Goal: Task Accomplishment & Management: Complete application form

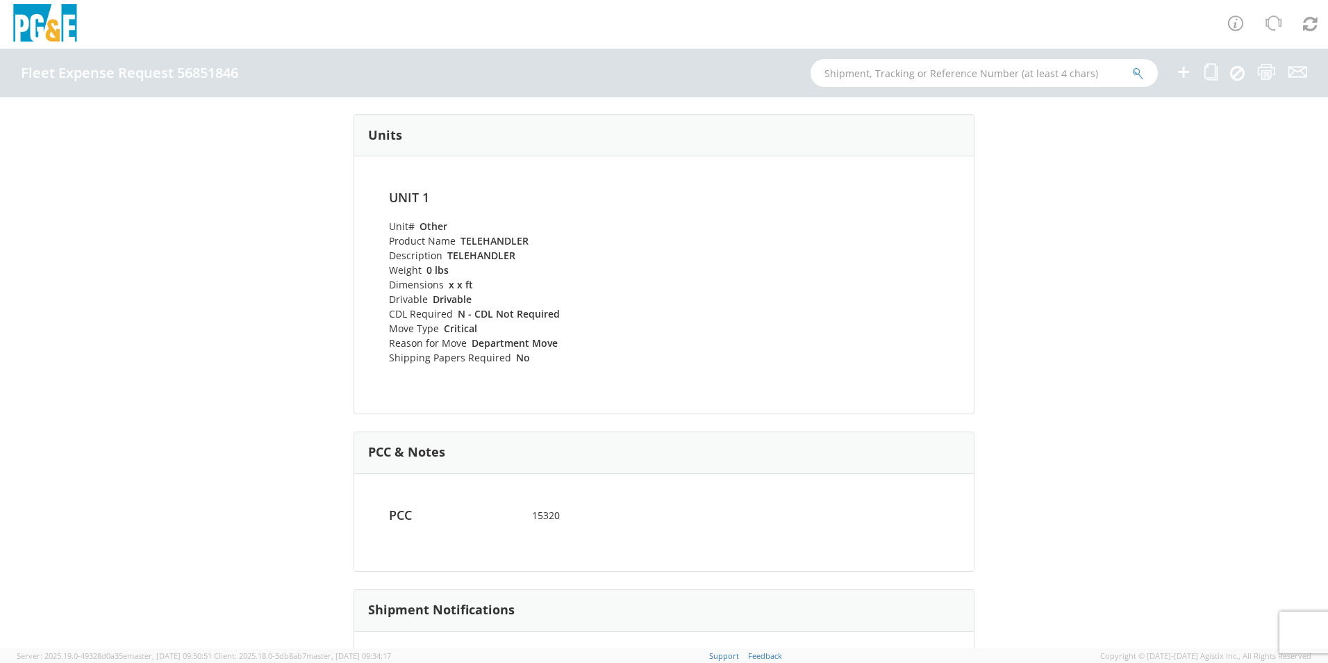
drag, startPoint x: 0, startPoint y: 0, endPoint x: 216, endPoint y: 348, distance: 409.5
click at [216, 348] on div "Fleet Expense Request 56851846 (Completed) Shipping Information Request Informa…" at bounding box center [664, 372] width 1328 height 551
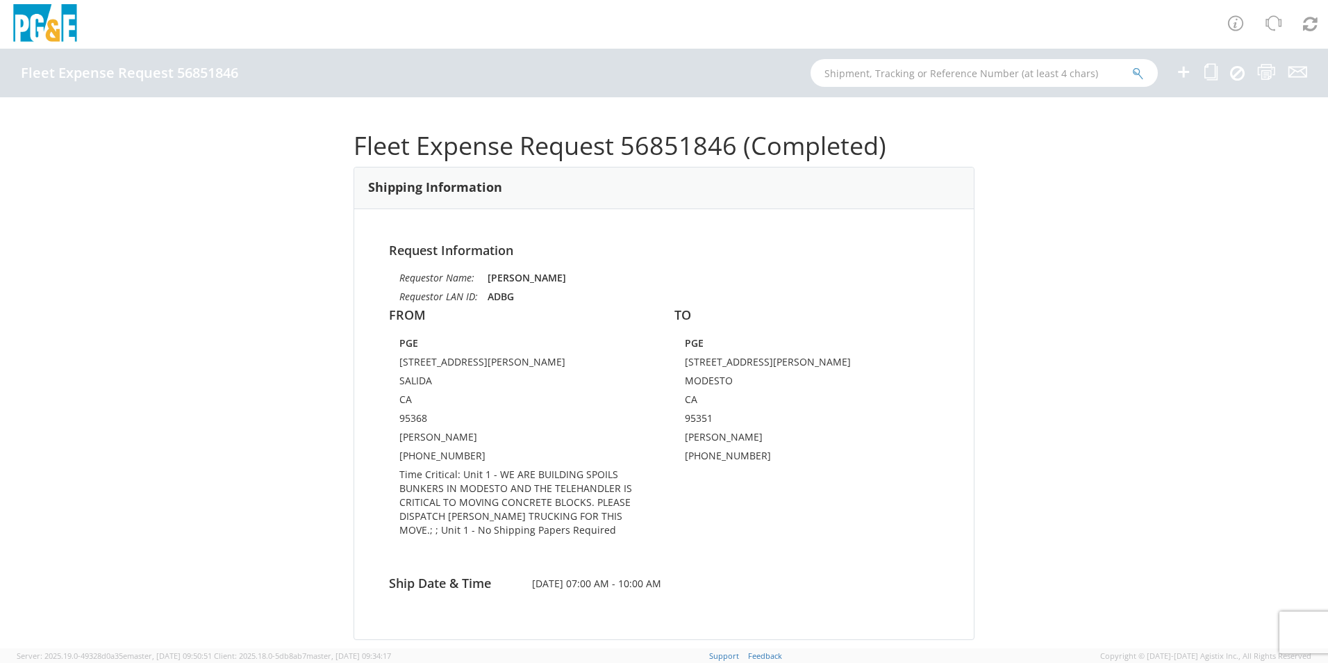
click at [220, 340] on div "Fleet Expense Request 56851846 (Completed) Shipping Information Request Informa…" at bounding box center [664, 372] width 1328 height 551
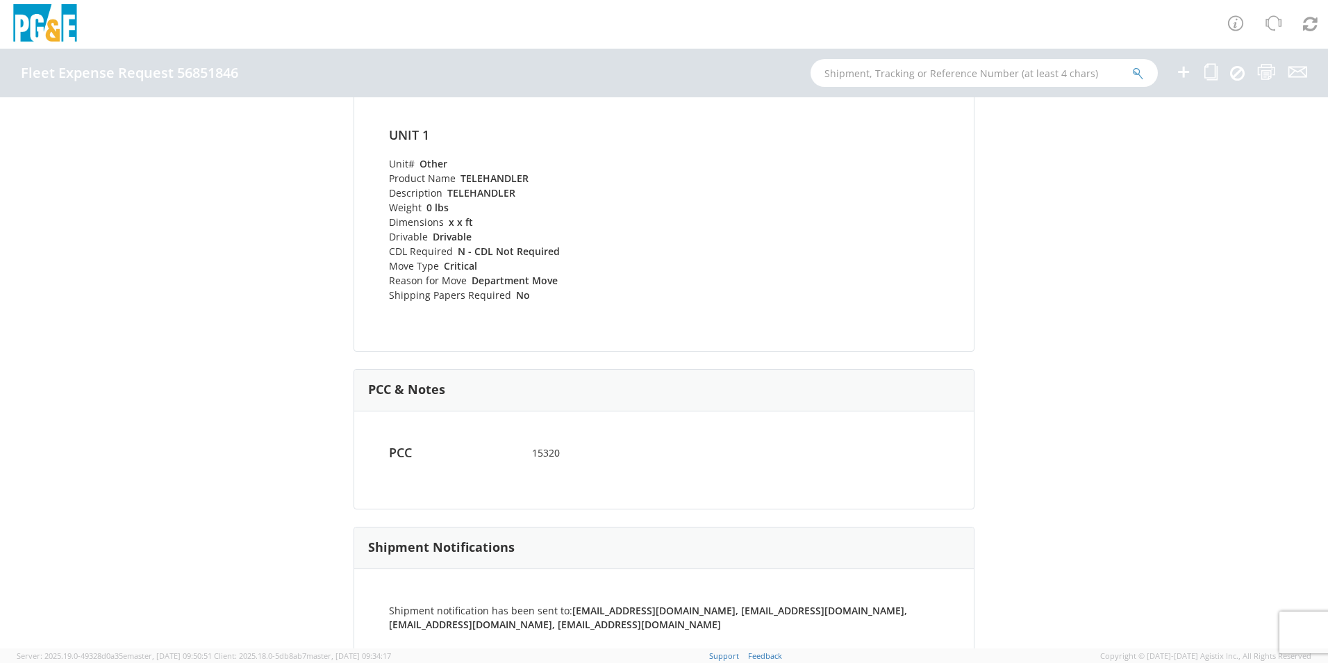
scroll to position [610, 0]
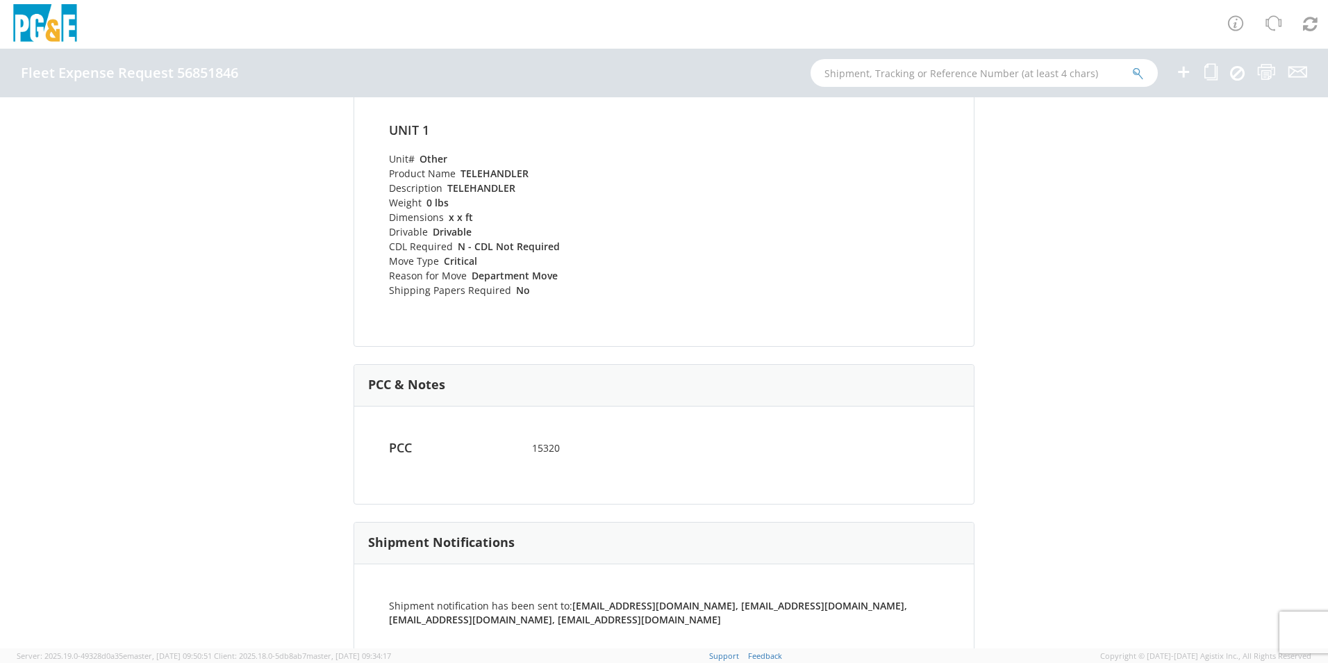
click at [240, 354] on div "Fleet Expense Request 56851846 (Completed) Shipping Information Request Informa…" at bounding box center [664, 372] width 1328 height 551
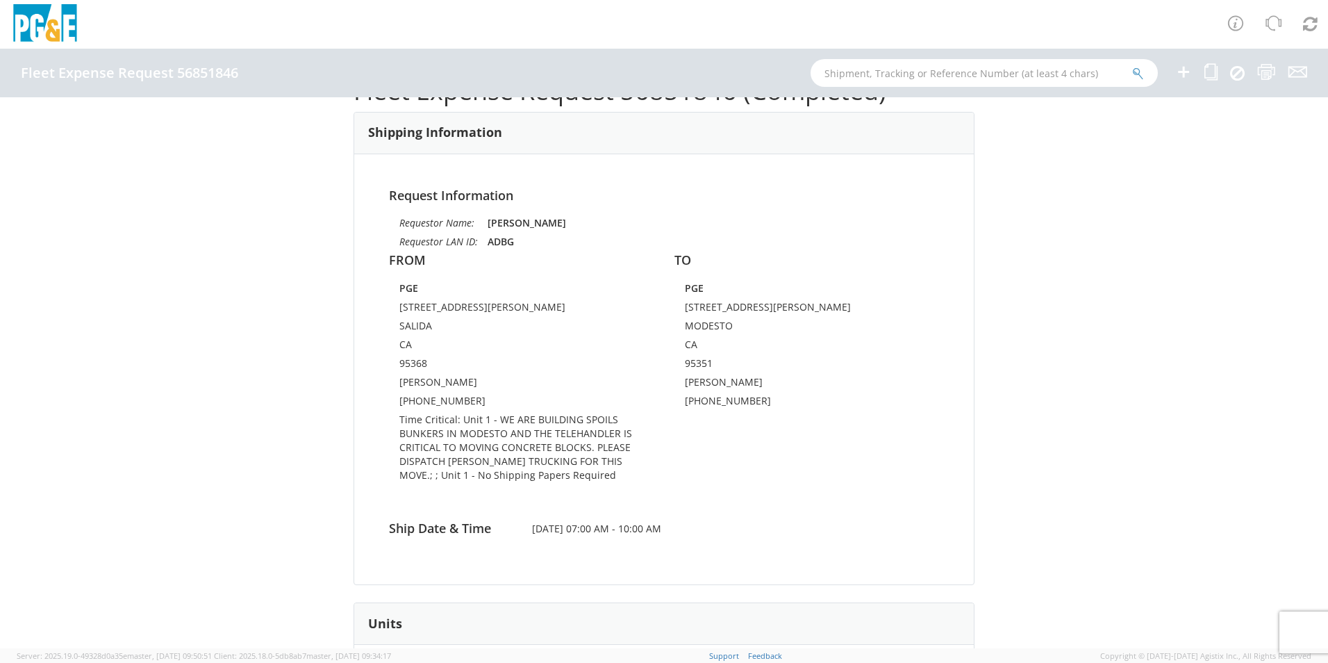
scroll to position [0, 0]
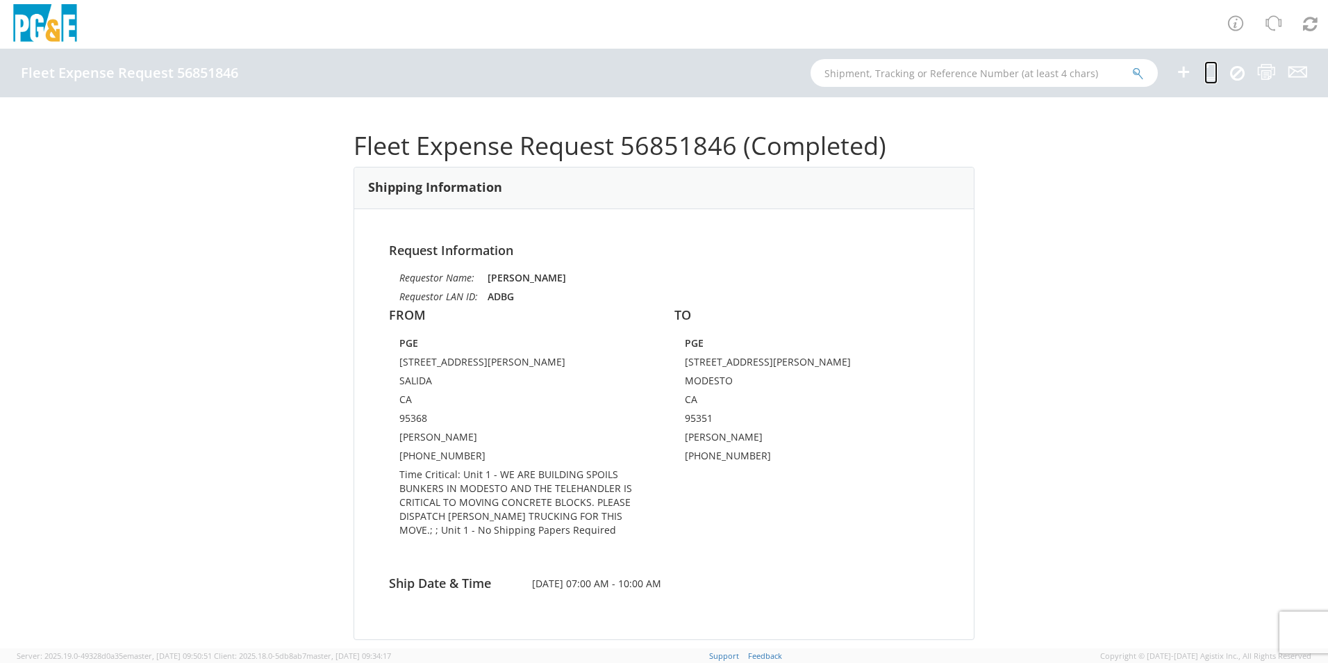
click at [1213, 72] on icon at bounding box center [1210, 71] width 13 height 17
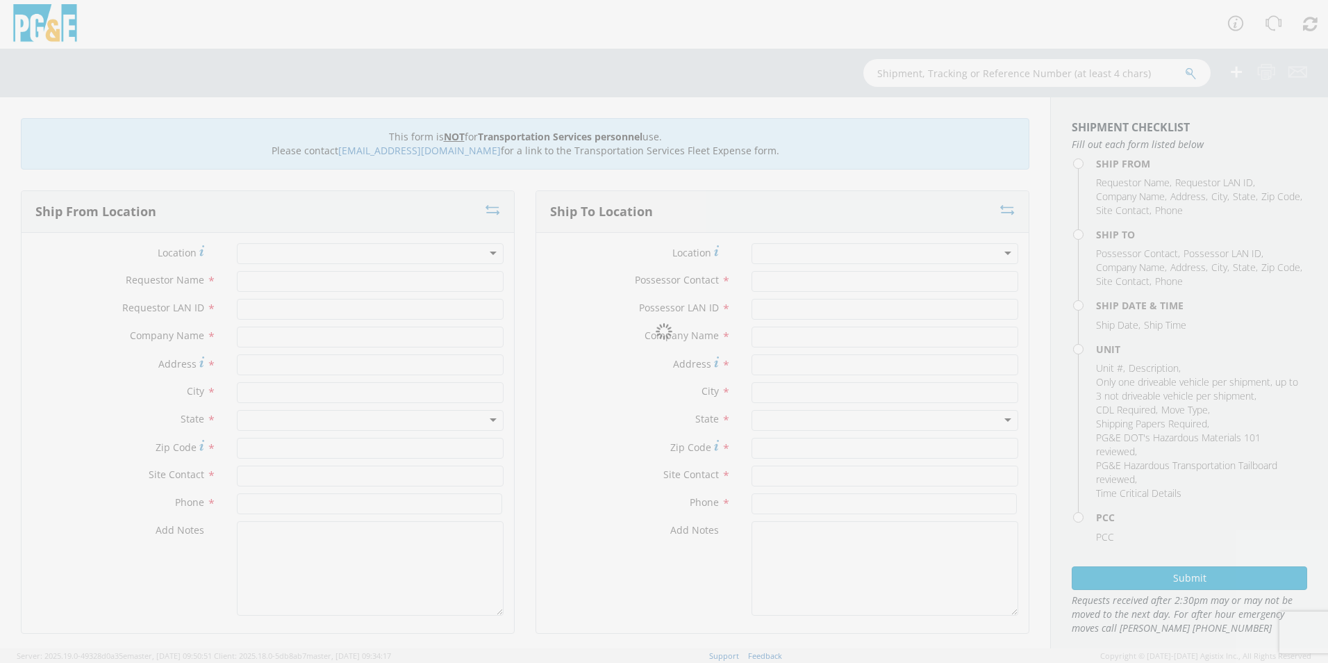
type input "[PERSON_NAME]"
type input "ADBG"
type input "PGE"
type input "[STREET_ADDRESS][PERSON_NAME]"
type input "SALIDA"
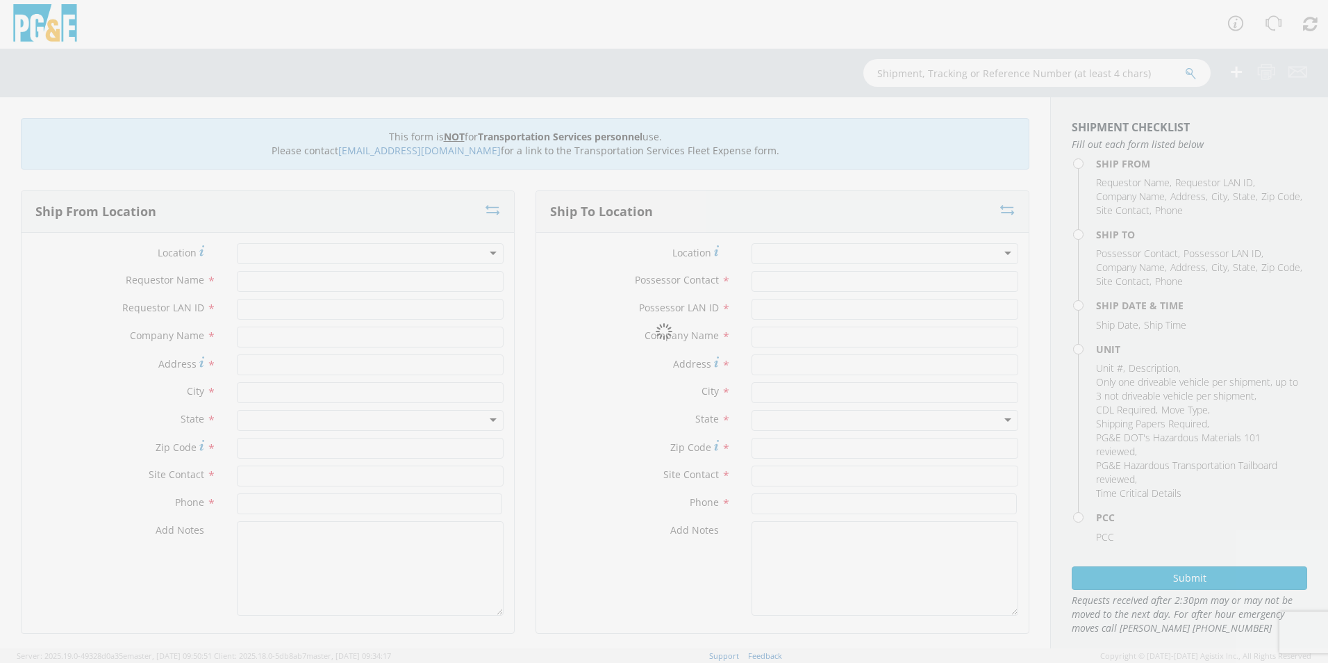
type input "95368"
type input "[PERSON_NAME]"
type input "[PHONE_NUMBER]"
type input "[PERSON_NAME]"
type input "ADBG"
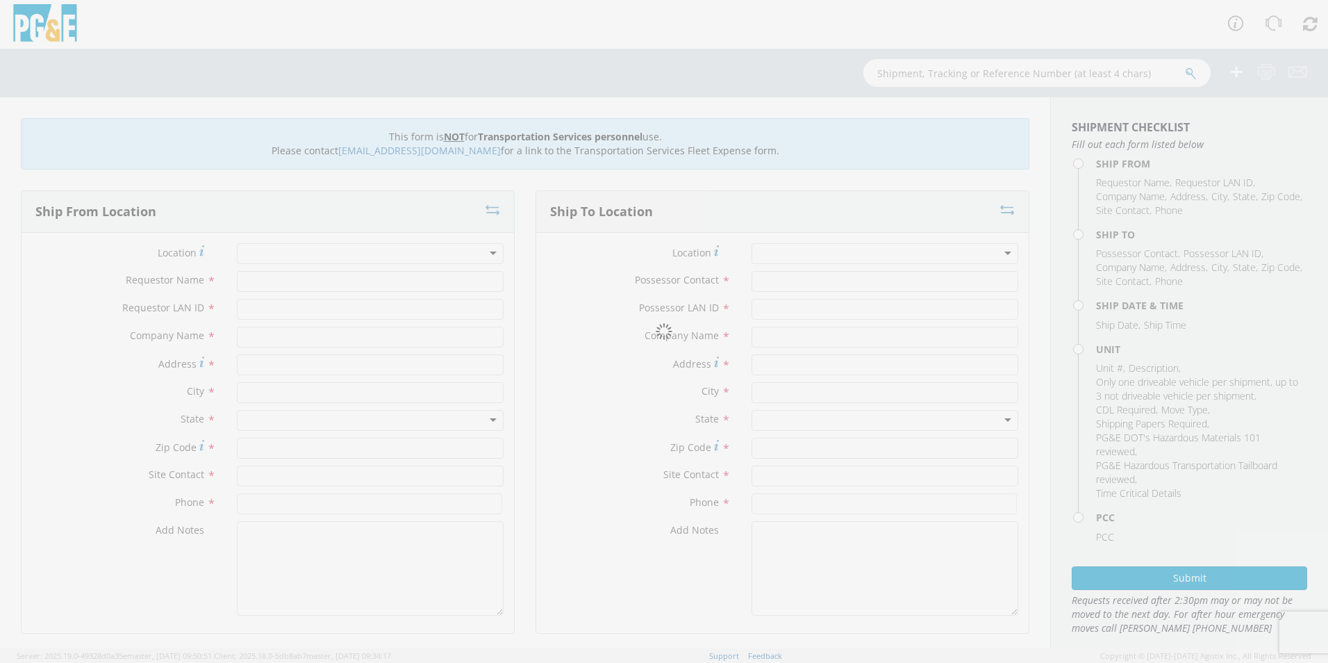
type input "PGE"
type input "[STREET_ADDRESS][PERSON_NAME]"
type input "MODESTO"
type input "95351"
type input "[PERSON_NAME]"
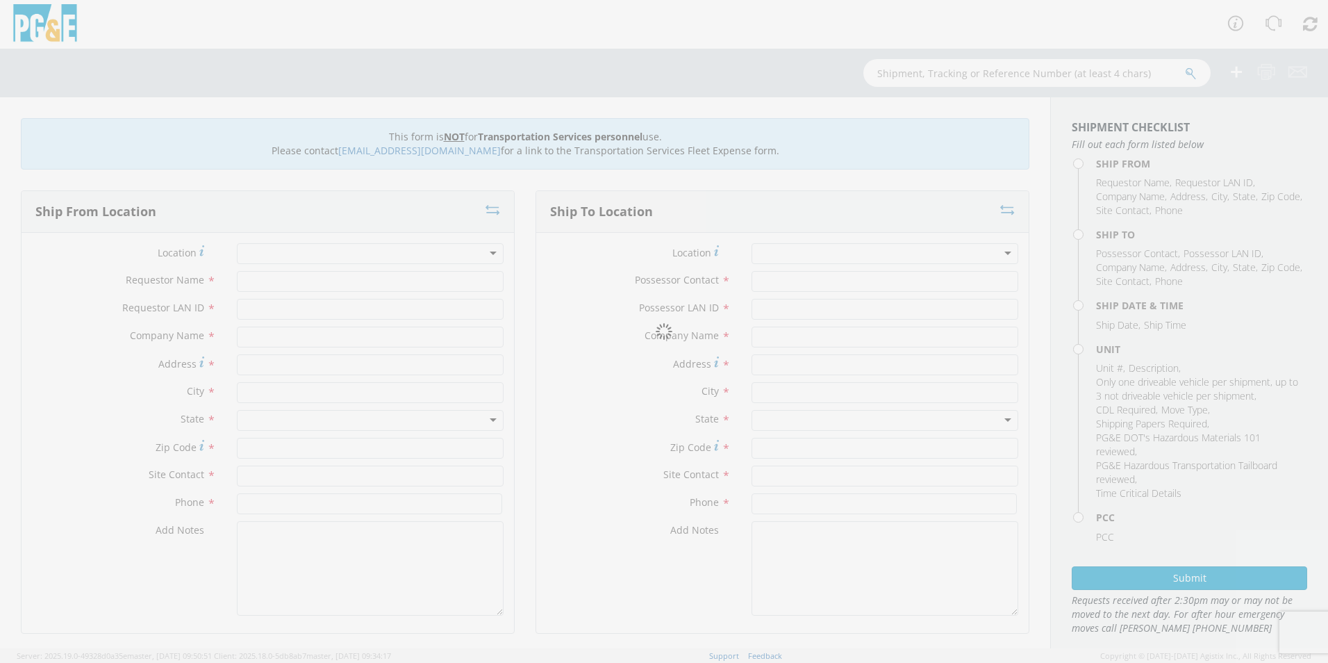
type input "[PHONE_NUMBER]"
type input "[DATE]"
type input "TELEHANDLER"
type input "0"
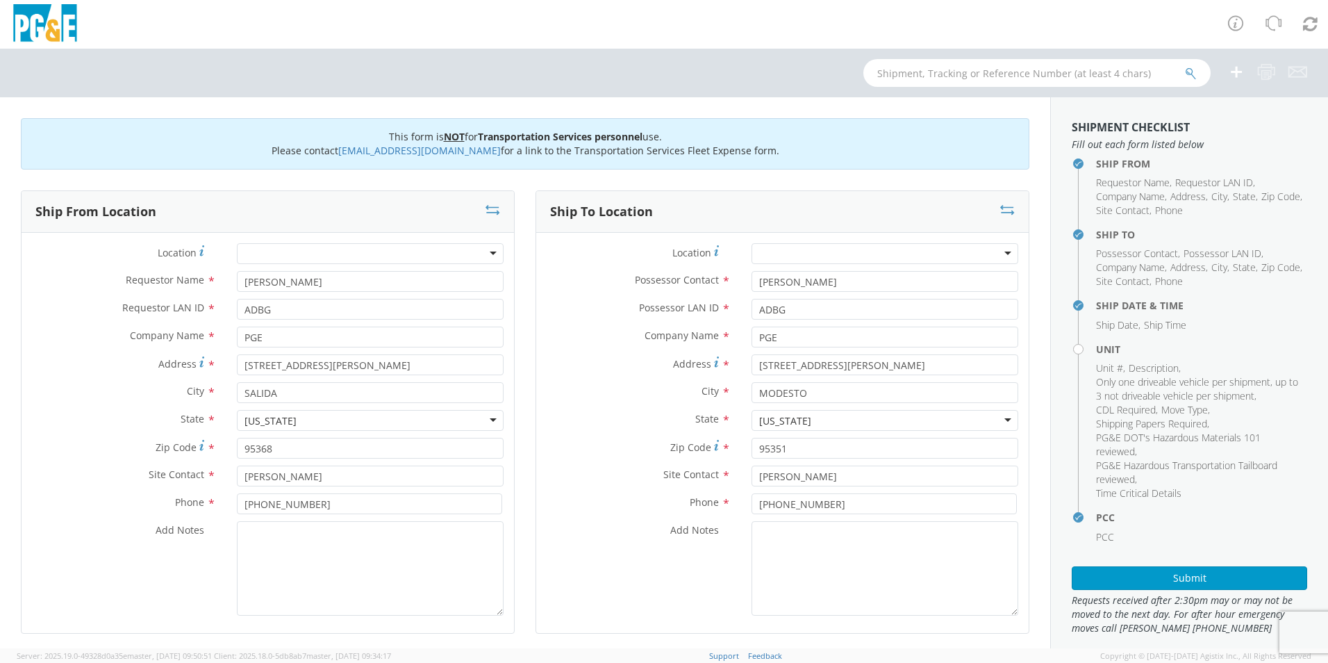
select select "Other"
select select "15320"
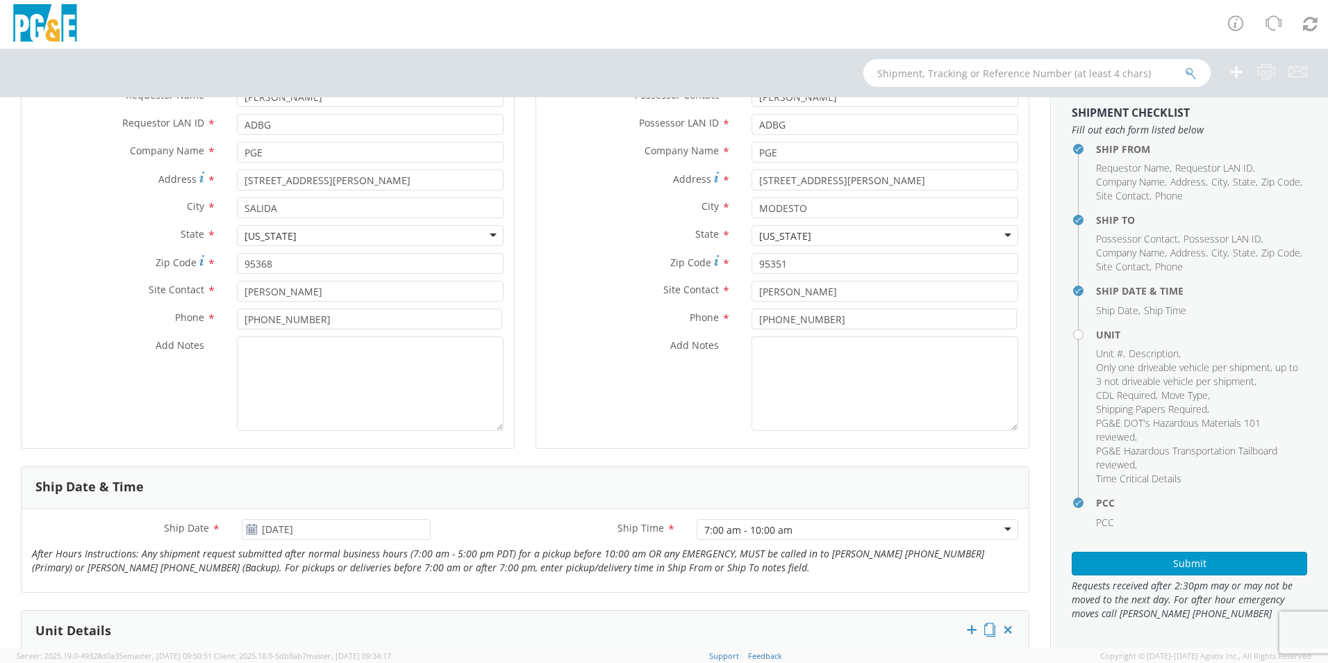
scroll to position [417, 0]
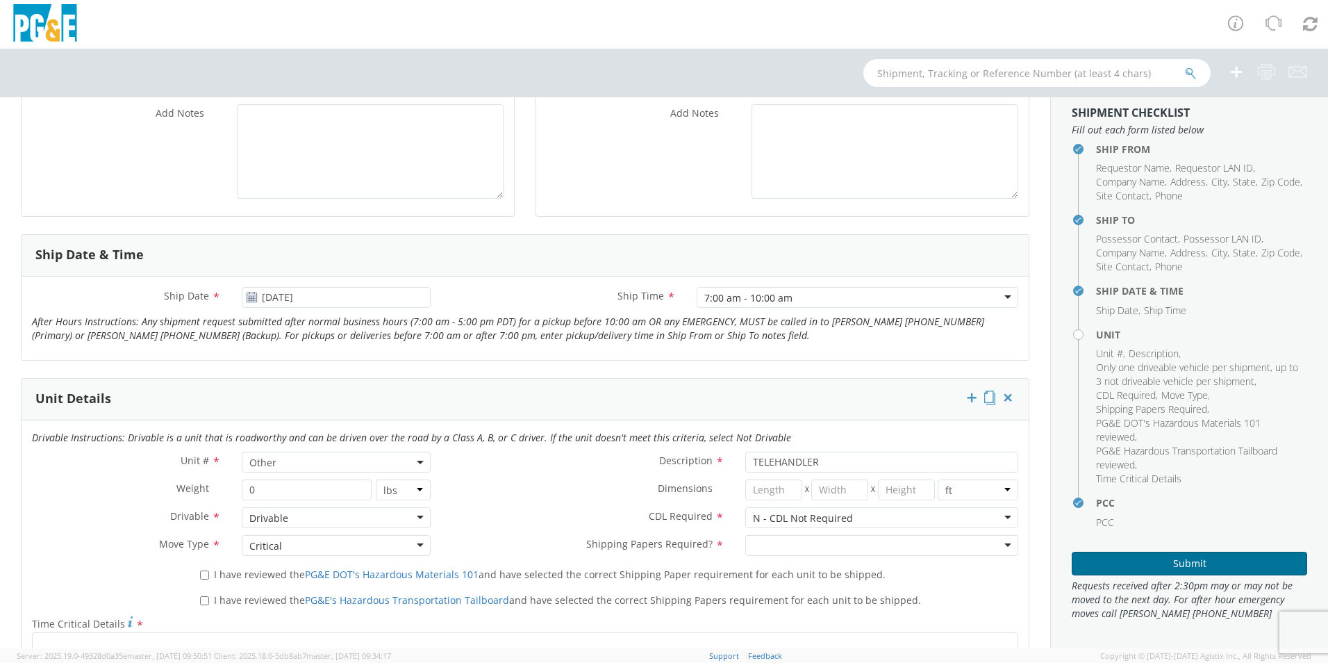
click at [1154, 559] on button "Submit" at bounding box center [1189, 563] width 235 height 24
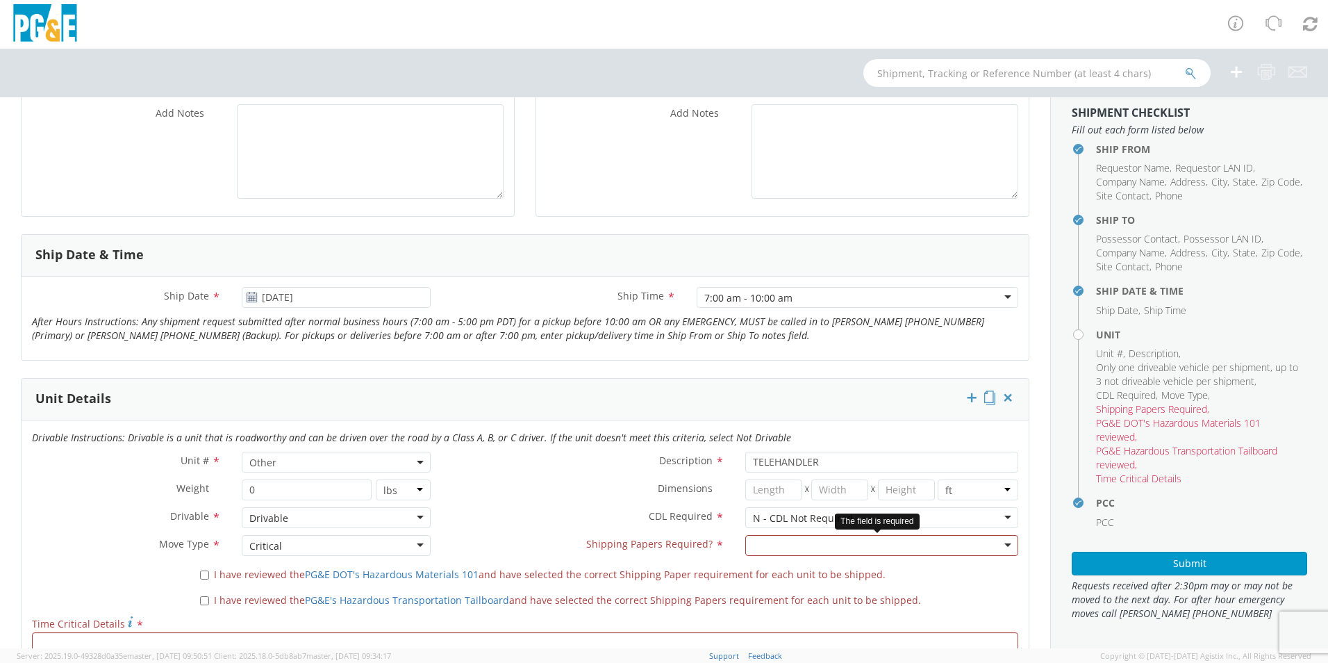
click at [904, 545] on div at bounding box center [881, 545] width 273 height 21
click at [206, 577] on input "I have reviewed the PG&E DOT's Hazardous Materials 101 and have selected the co…" at bounding box center [204, 574] width 9 height 9
checkbox input "true"
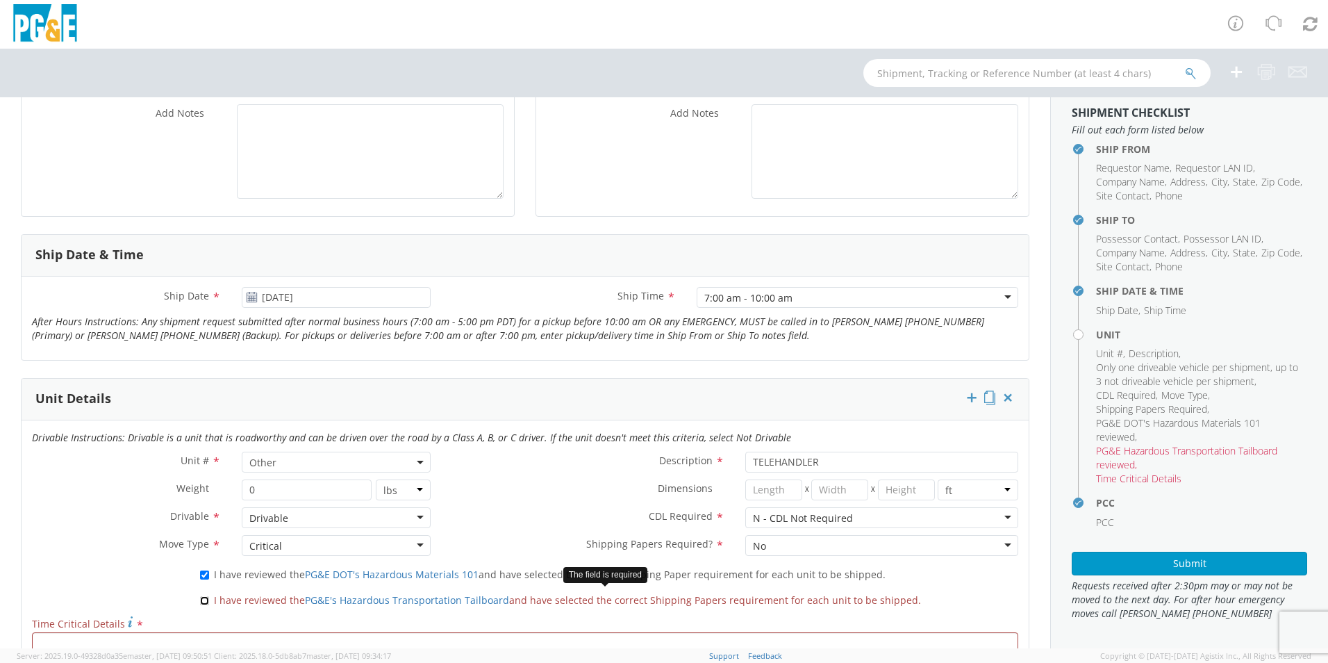
click at [206, 601] on input "I have reviewed the PG&E's Hazardous Transportation Tailboard and have selected…" at bounding box center [204, 600] width 9 height 9
checkbox input "true"
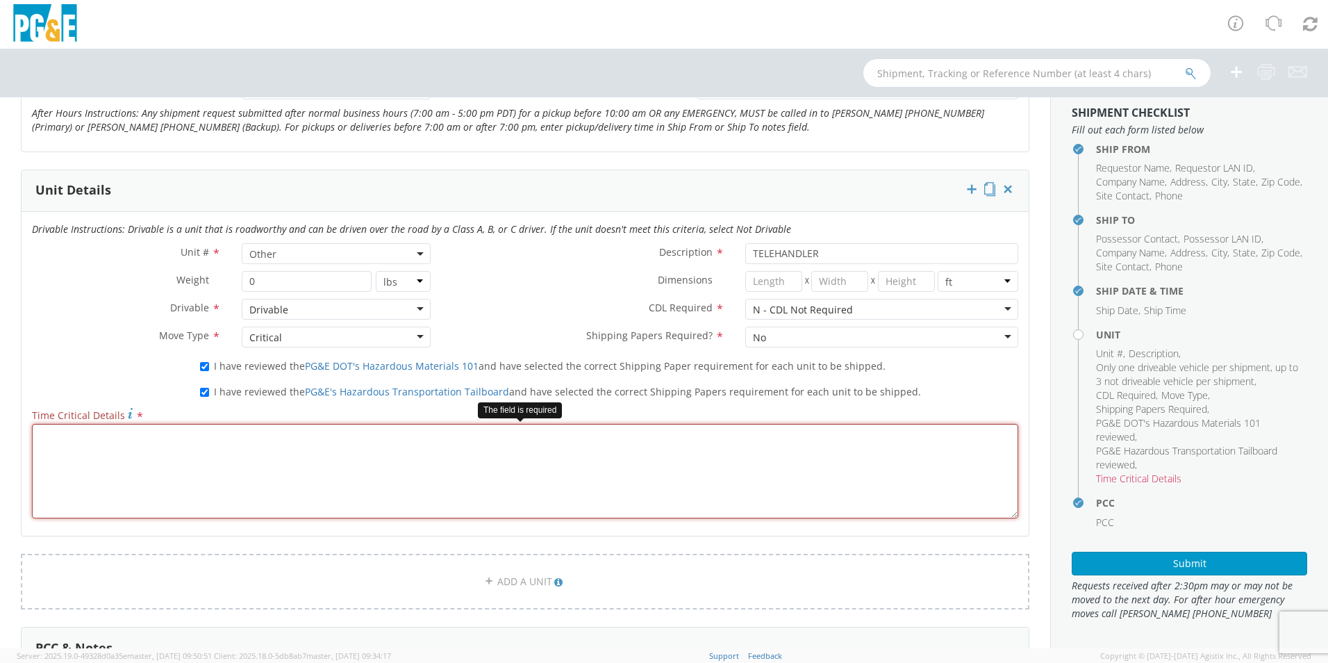
click at [205, 483] on textarea "Time Critical Details *" at bounding box center [525, 471] width 986 height 94
click at [156, 463] on textarea "Time Critical Details *" at bounding box center [525, 471] width 986 height 94
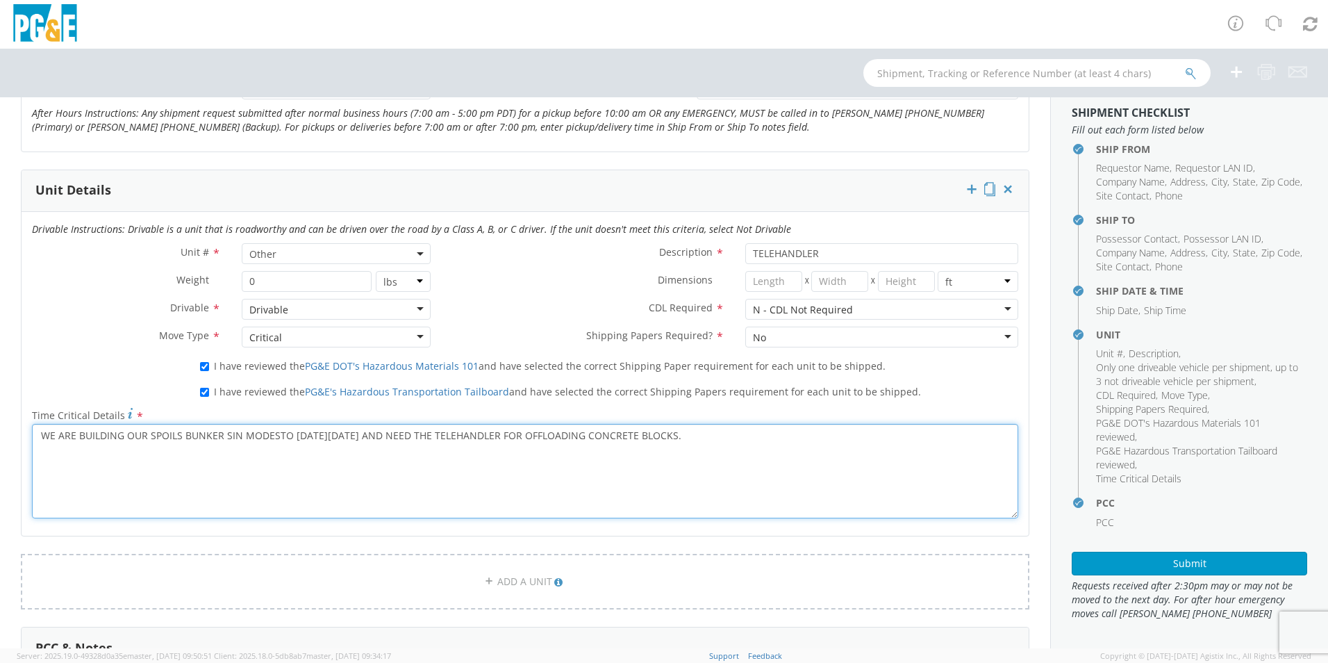
click at [517, 476] on textarea "WE ARE BUILDING OUR SPOILS BUNKER SIN MODESTO [DATE][DATE] AND NEED THE TELEHAN…" at bounding box center [525, 471] width 986 height 94
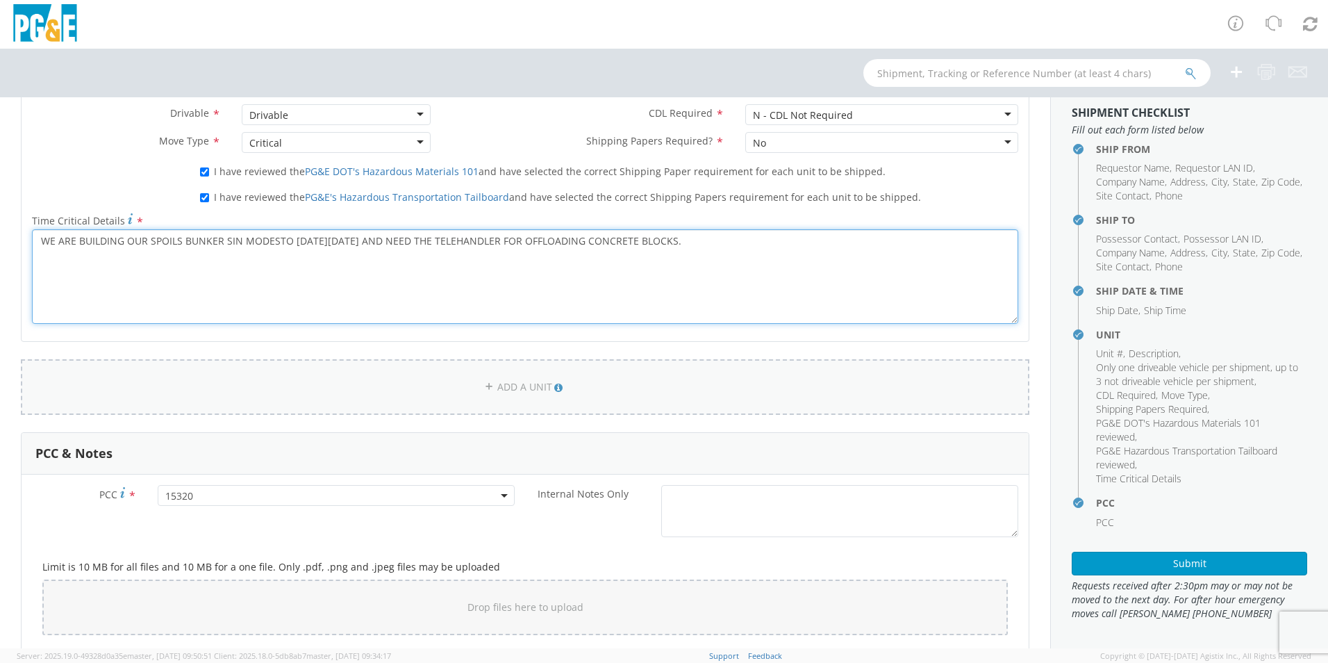
scroll to position [694, 0]
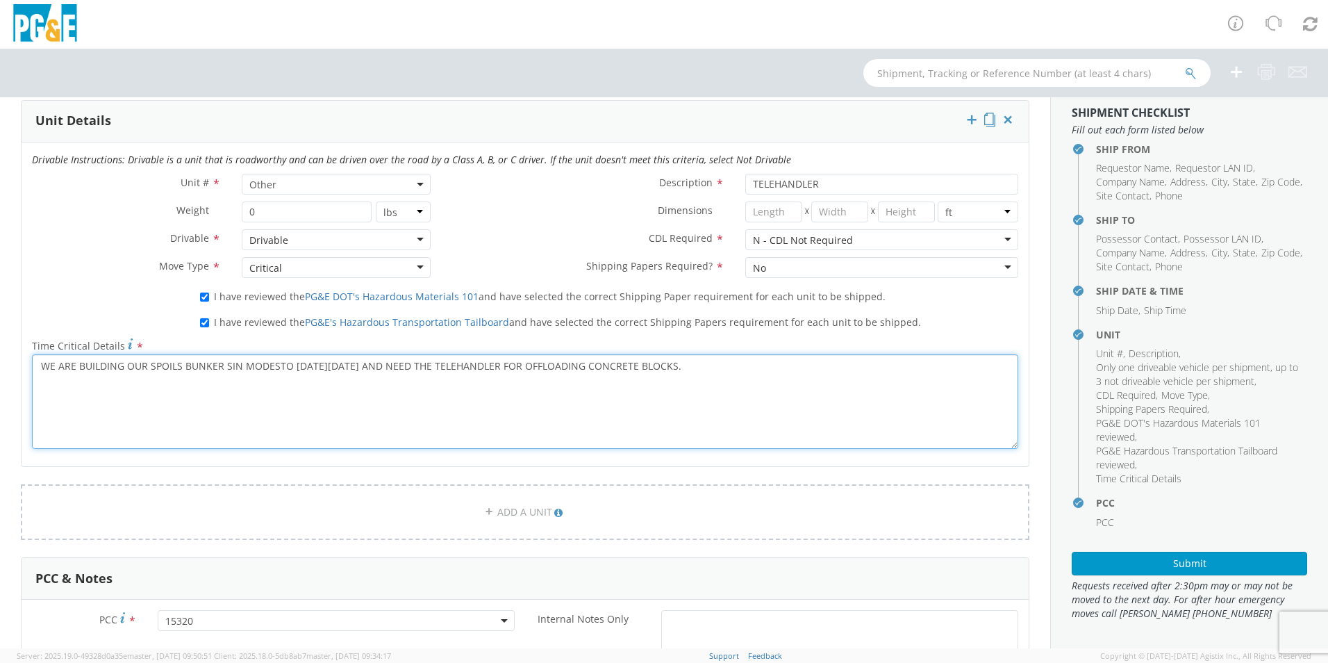
click at [728, 359] on textarea "WE ARE BUILDING OUR SPOILS BUNKER SIN MODESTO [DATE][DATE] AND NEED THE TELEHAN…" at bounding box center [525, 401] width 986 height 94
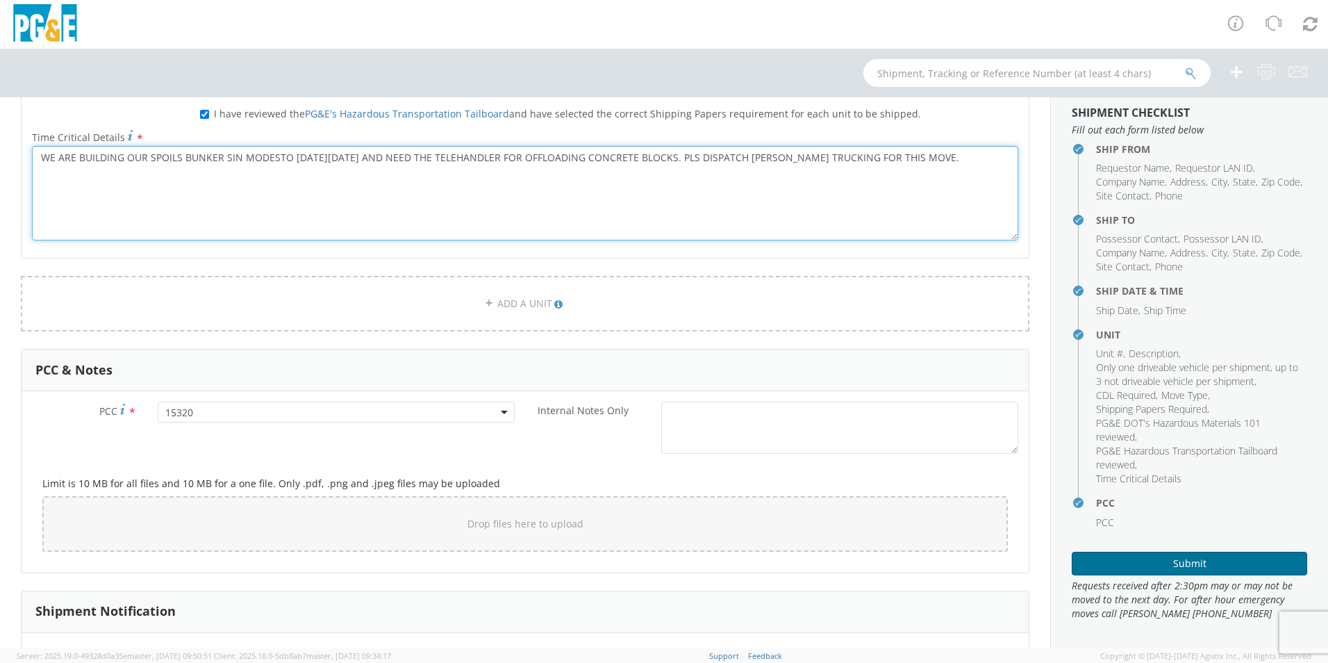
type textarea "WE ARE BUILDING OUR SPOILS BUNKER SIN MODESTO [DATE][DATE] AND NEED THE TELEHAN…"
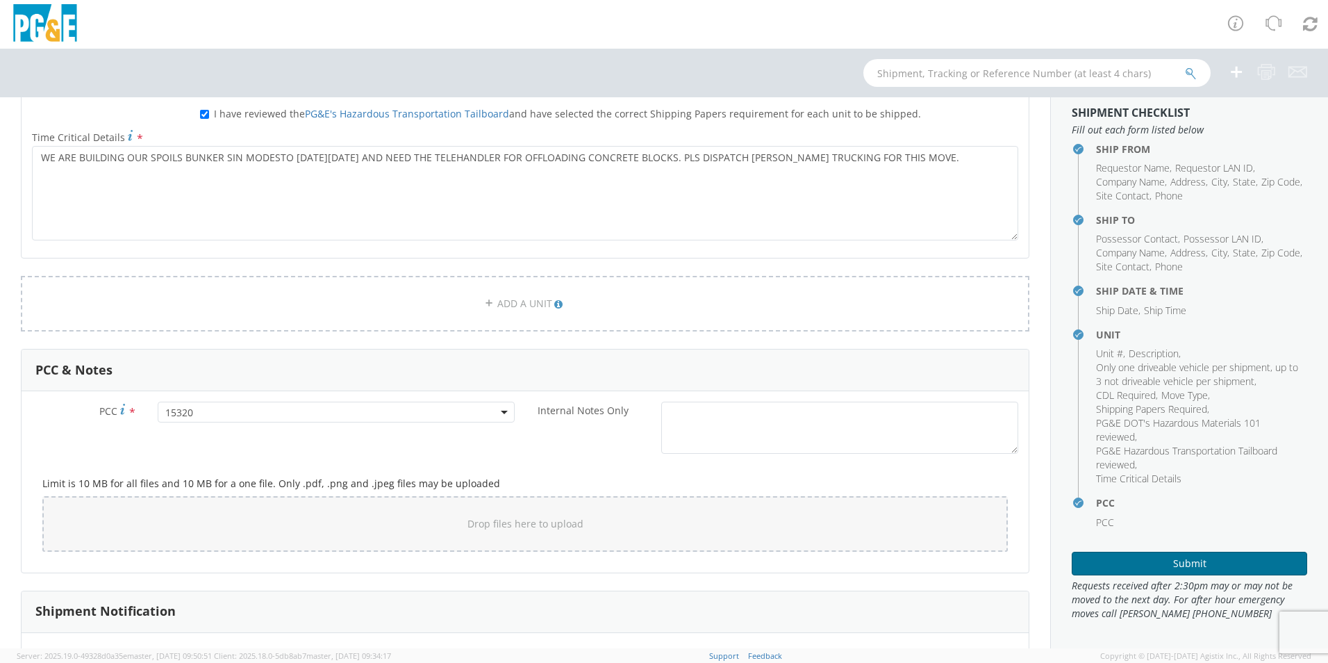
click at [1210, 563] on button "Submit" at bounding box center [1189, 563] width 235 height 24
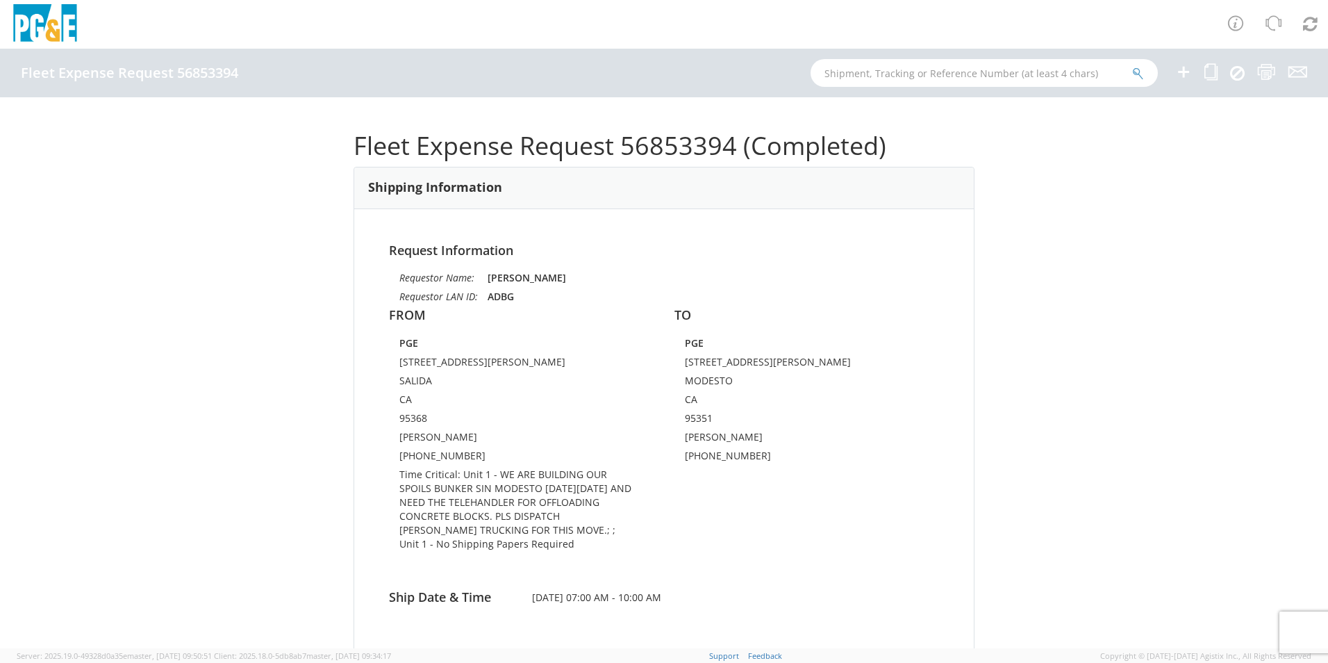
click at [172, 322] on div "Fleet Expense Request 56853394 (Completed) Shipping Information Request Informa…" at bounding box center [664, 372] width 1328 height 551
click at [270, 336] on div "Fleet Expense Request 56853394 (Completed) Shipping Information Request Informa…" at bounding box center [664, 372] width 1328 height 551
click at [217, 335] on div "Fleet Expense Request 56853394 (Completed) Shipping Information Request Informa…" at bounding box center [664, 372] width 1328 height 551
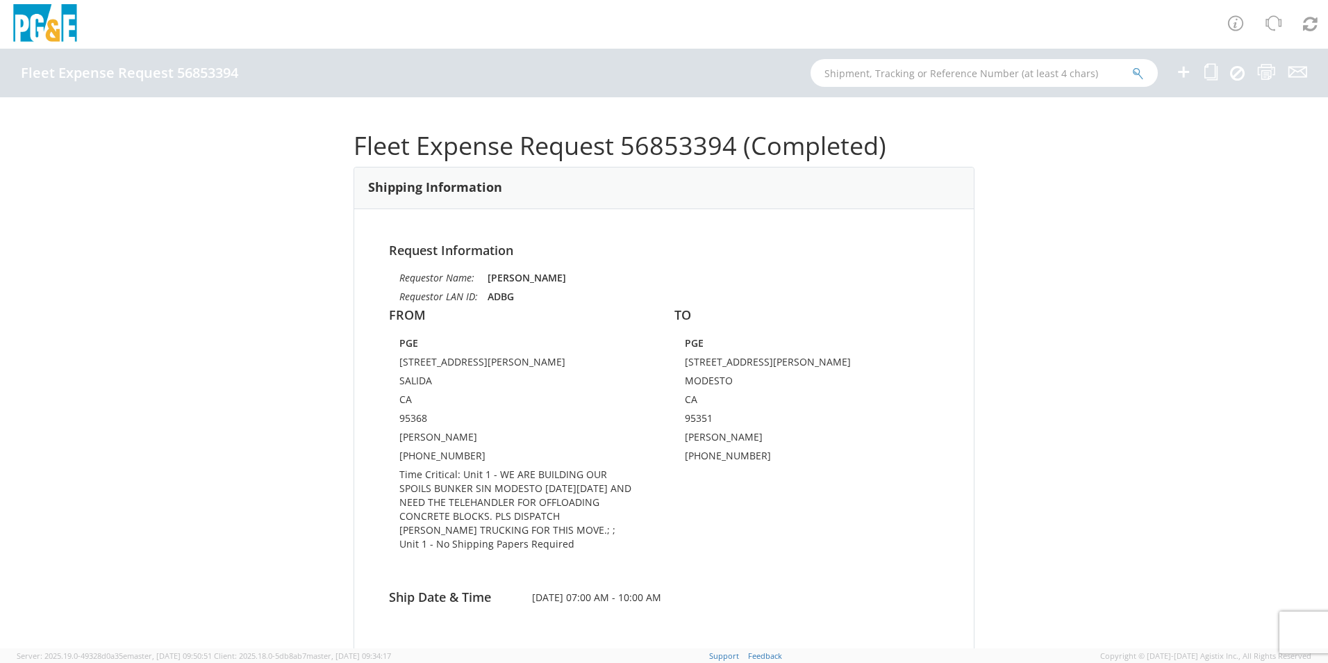
click at [131, 427] on div "Fleet Expense Request 56853394 (Completed) Shipping Information Request Informa…" at bounding box center [664, 372] width 1328 height 551
click at [233, 303] on div "Fleet Expense Request 56853394 (Completed) Shipping Information Request Informa…" at bounding box center [664, 372] width 1328 height 551
